Goal: Information Seeking & Learning: Check status

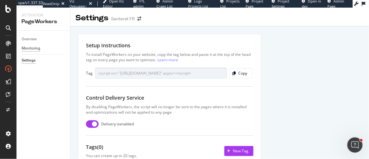
click at [35, 48] on div "Monitoring" at bounding box center [31, 48] width 19 height 7
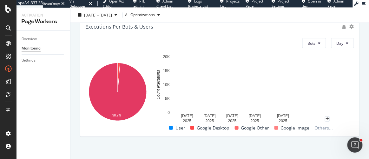
scroll to position [350, 0]
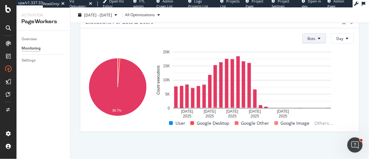
click at [321, 37] on button "Bots" at bounding box center [314, 38] width 24 height 10
click at [316, 60] on div "Users" at bounding box center [310, 62] width 21 height 9
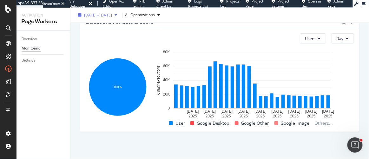
click at [94, 10] on div "[DATE] - [DATE] All Optimizations" at bounding box center [219, 16] width 298 height 16
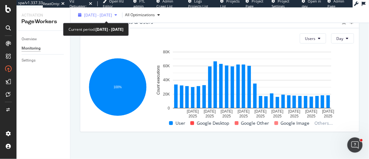
click at [95, 14] on span "[DATE] - [DATE]" at bounding box center [98, 14] width 28 height 5
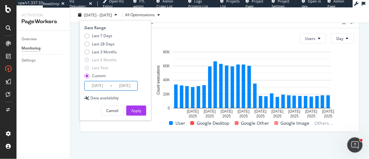
click at [132, 88] on input "[DATE]" at bounding box center [124, 85] width 25 height 9
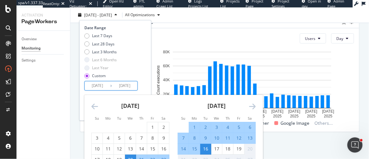
click at [193, 126] on div "1" at bounding box center [194, 127] width 11 height 6
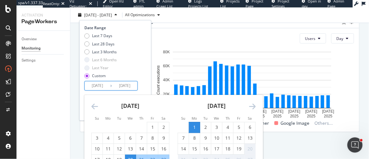
click at [133, 85] on input "[DATE]" at bounding box center [124, 85] width 25 height 9
click at [236, 149] on div "19" at bounding box center [238, 149] width 11 height 6
type input "[DATE]"
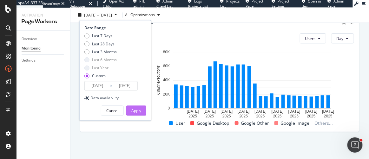
click at [141, 110] on button "Apply" at bounding box center [136, 111] width 20 height 10
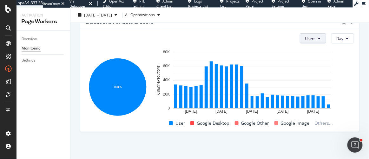
click at [318, 36] on button "Users" at bounding box center [313, 38] width 26 height 10
click at [312, 51] on span "Bots" at bounding box center [307, 51] width 10 height 6
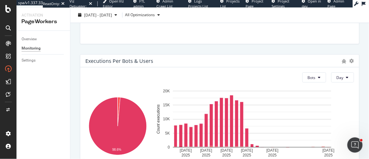
scroll to position [346, 0]
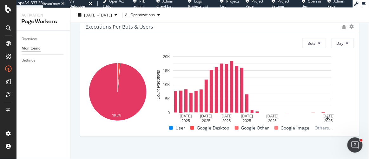
click at [327, 112] on rect "A chart." at bounding box center [252, 84] width 158 height 56
